Goal: Task Accomplishment & Management: Manage account settings

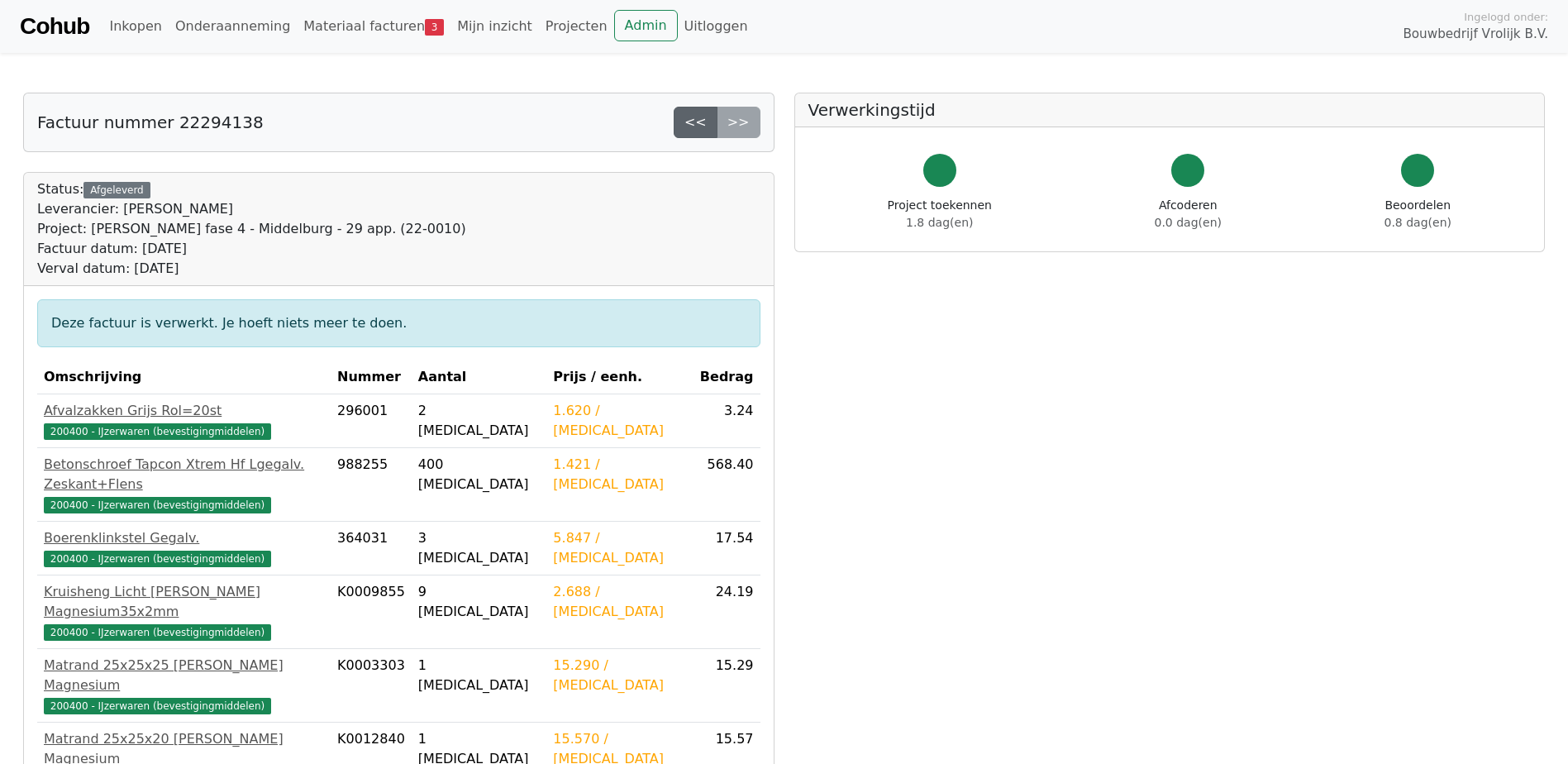
click at [697, 122] on link "<<" at bounding box center [695, 122] width 44 height 31
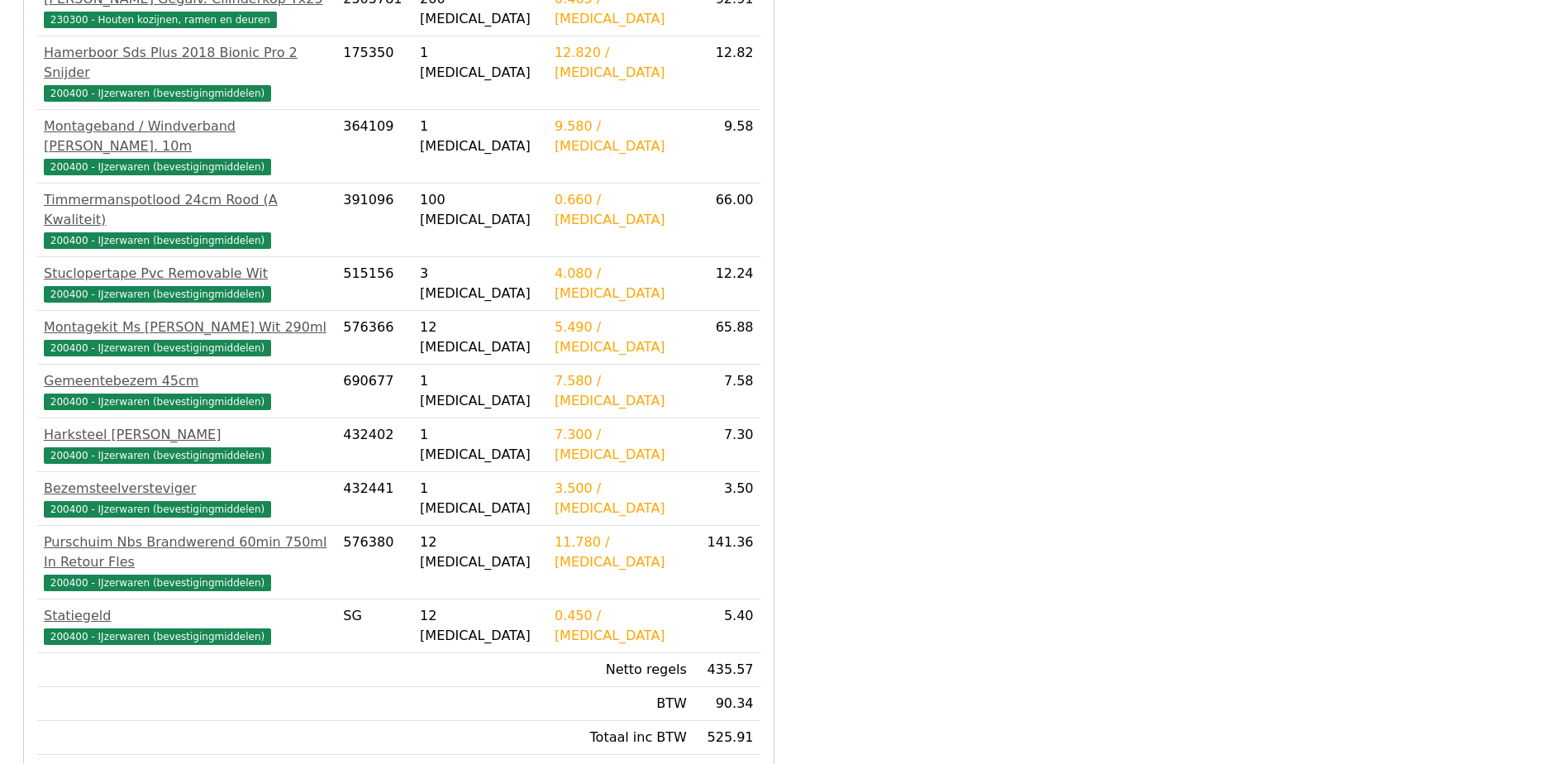
scroll to position [490, 0]
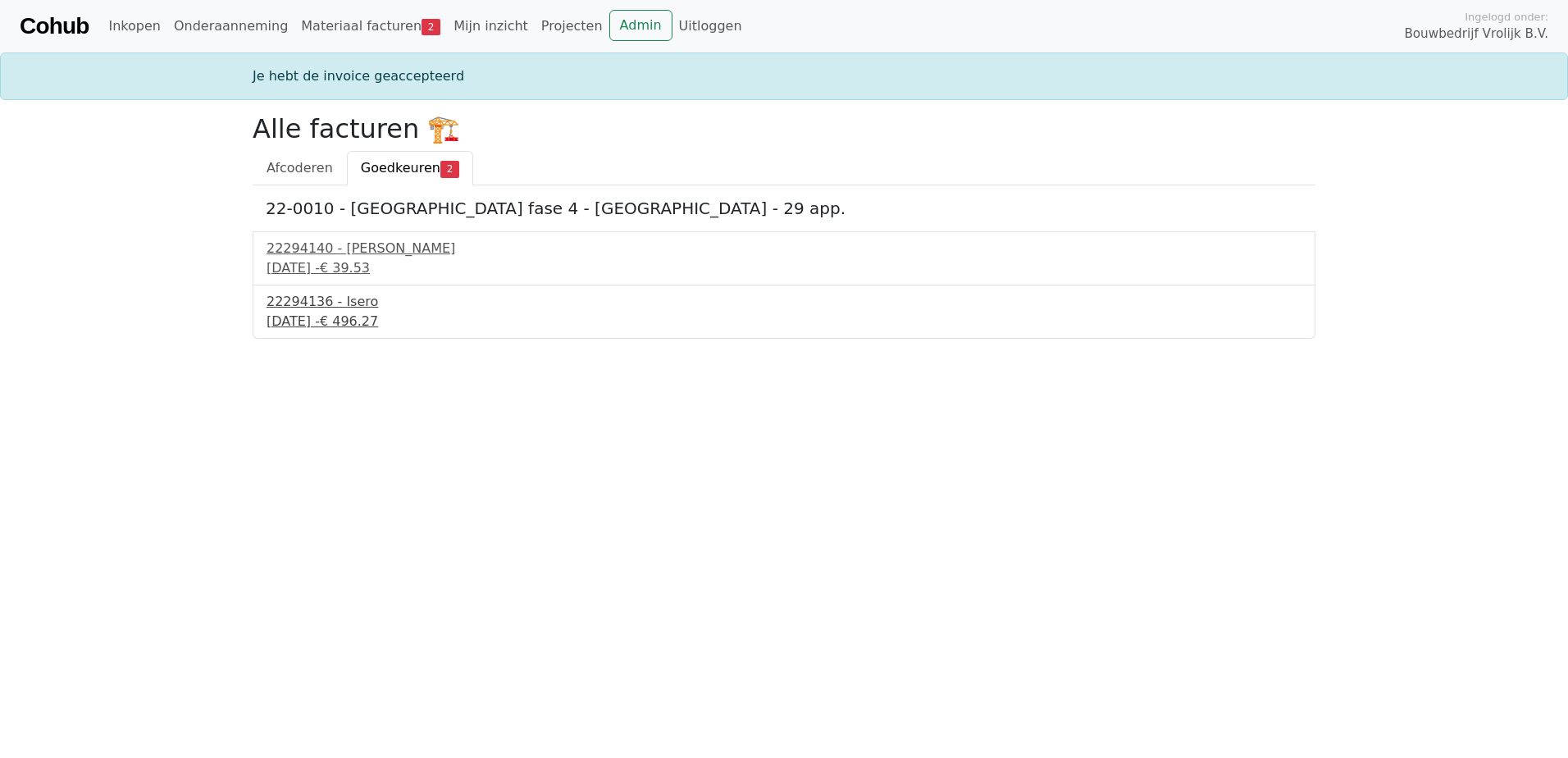
click at [354, 320] on div "30 september 2025 - € 496.27" at bounding box center [784, 322] width 1035 height 20
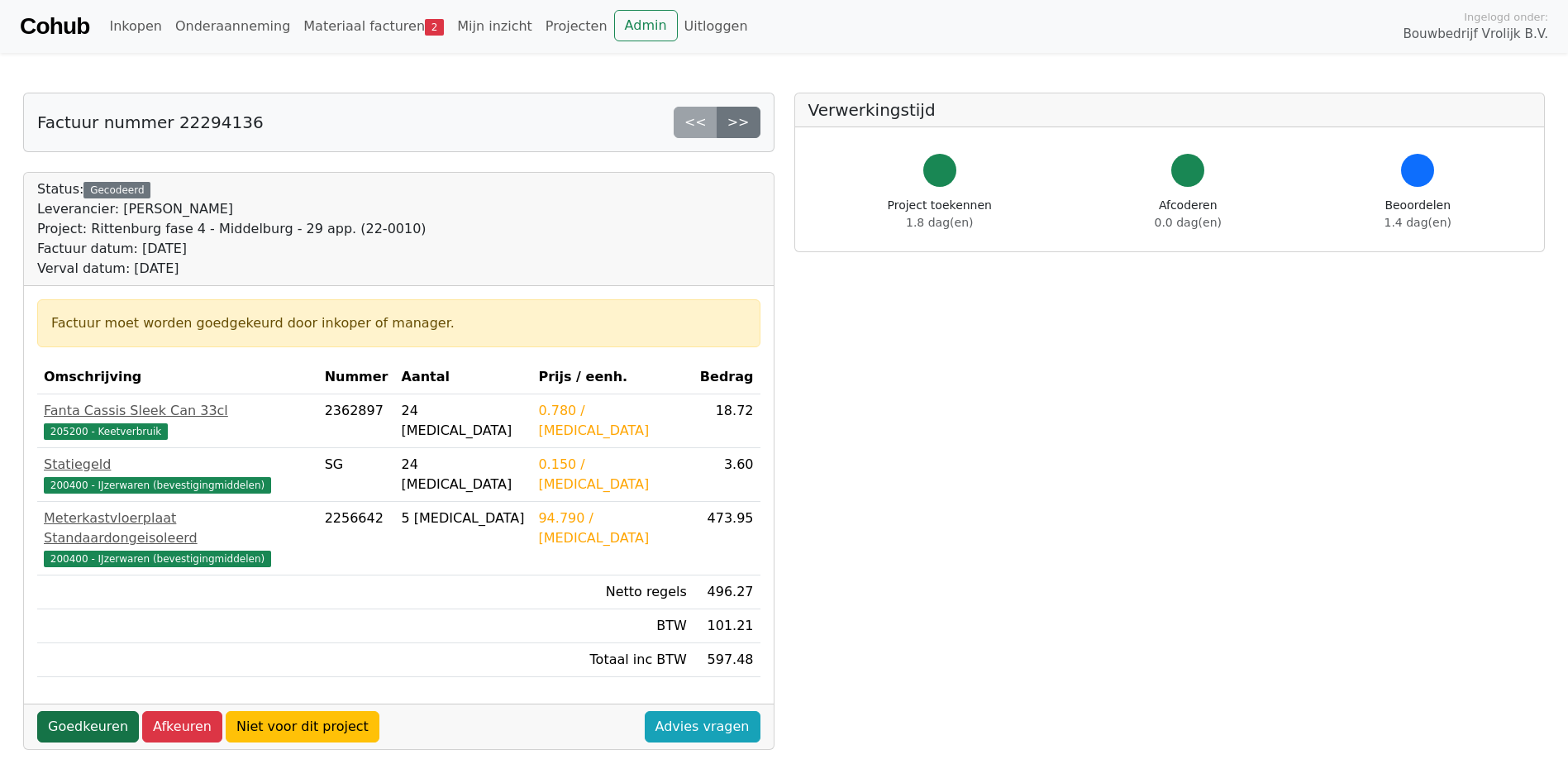
click at [95, 711] on link "Goedkeuren" at bounding box center [87, 726] width 101 height 31
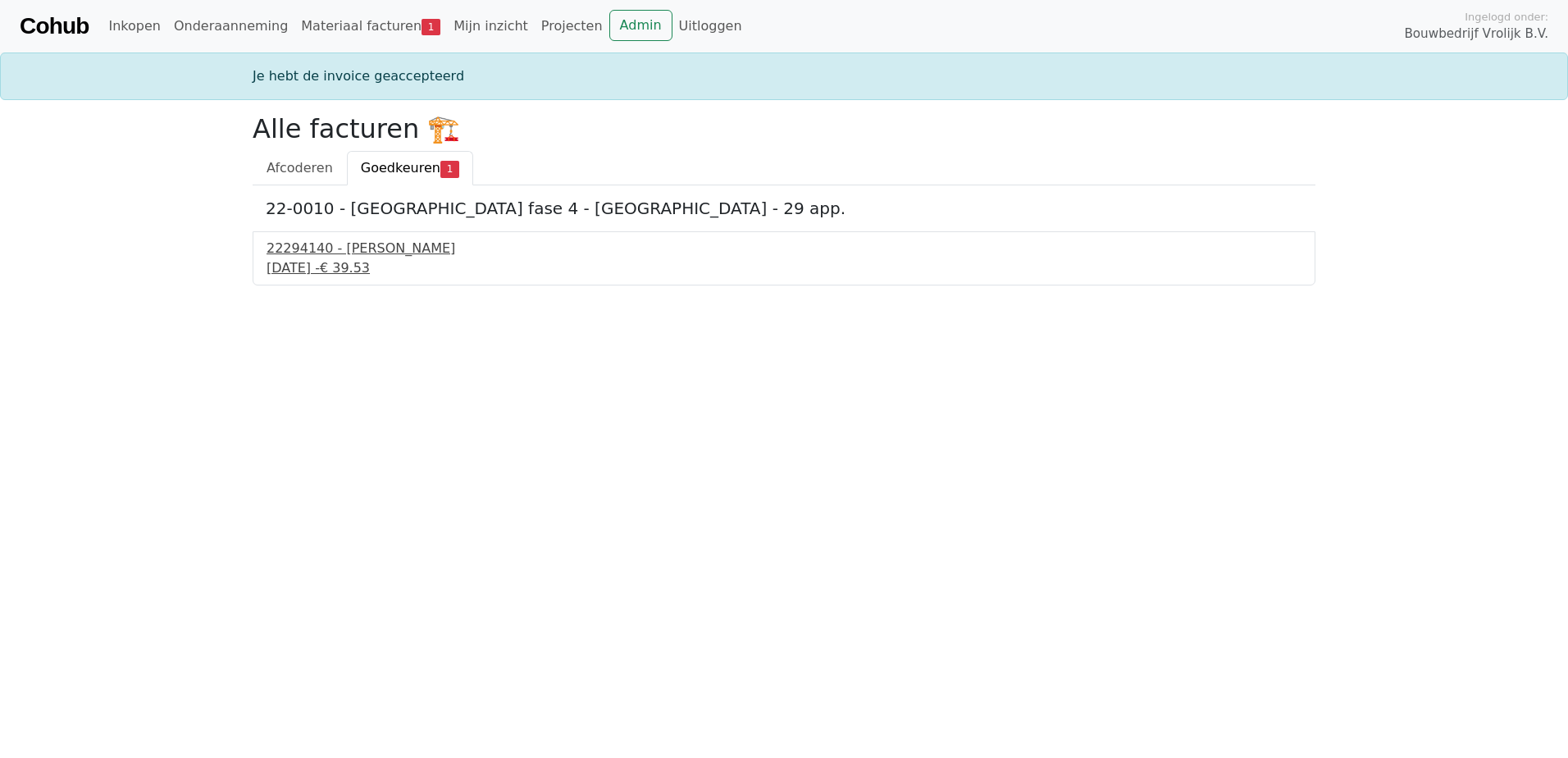
click at [369, 258] on div "22294140 - [PERSON_NAME]" at bounding box center [784, 249] width 1035 height 20
click at [315, 255] on div "22294140 - Isero" at bounding box center [784, 249] width 1035 height 20
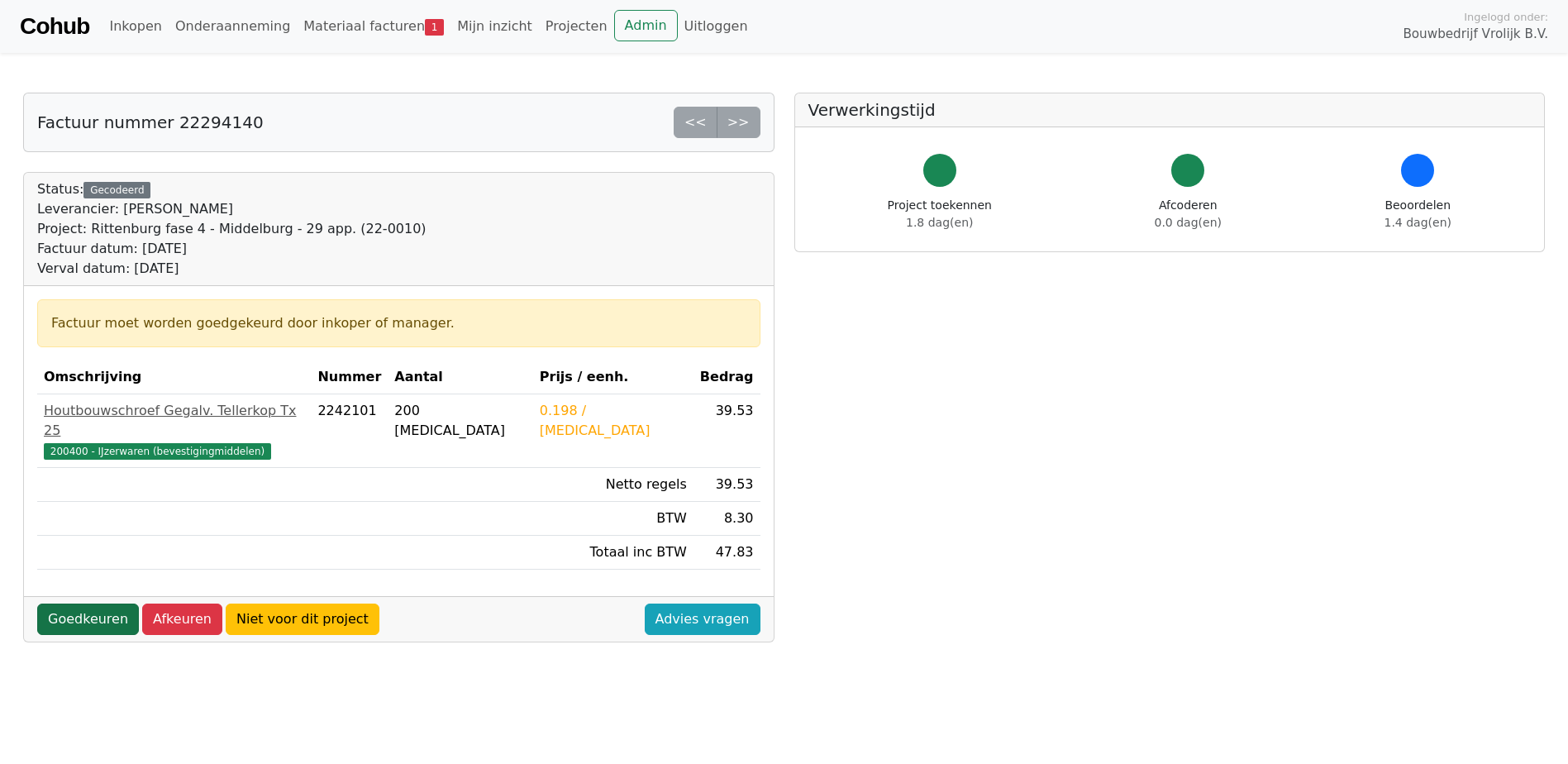
click at [110, 604] on link "Goedkeuren" at bounding box center [87, 619] width 101 height 31
click at [86, 604] on link "Goedkeuren" at bounding box center [87, 619] width 101 height 31
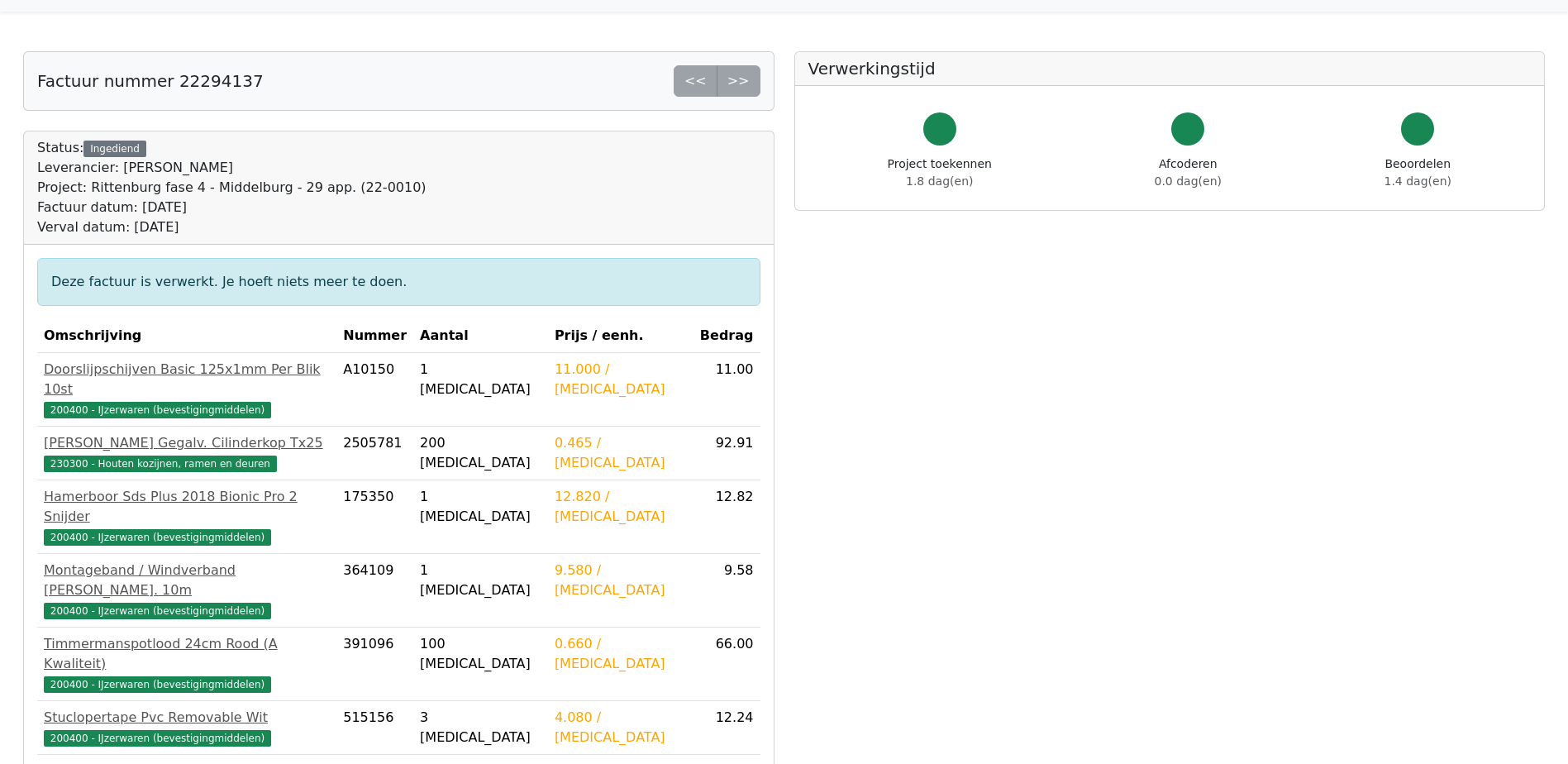
scroll to position [83, 0]
